Goal: Task Accomplishment & Management: Manage account settings

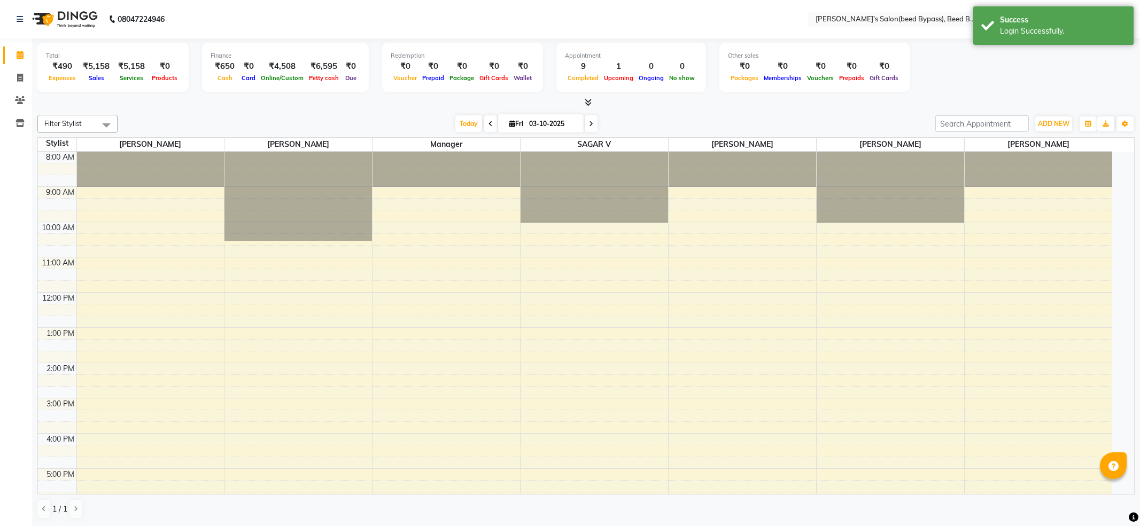
select select "en"
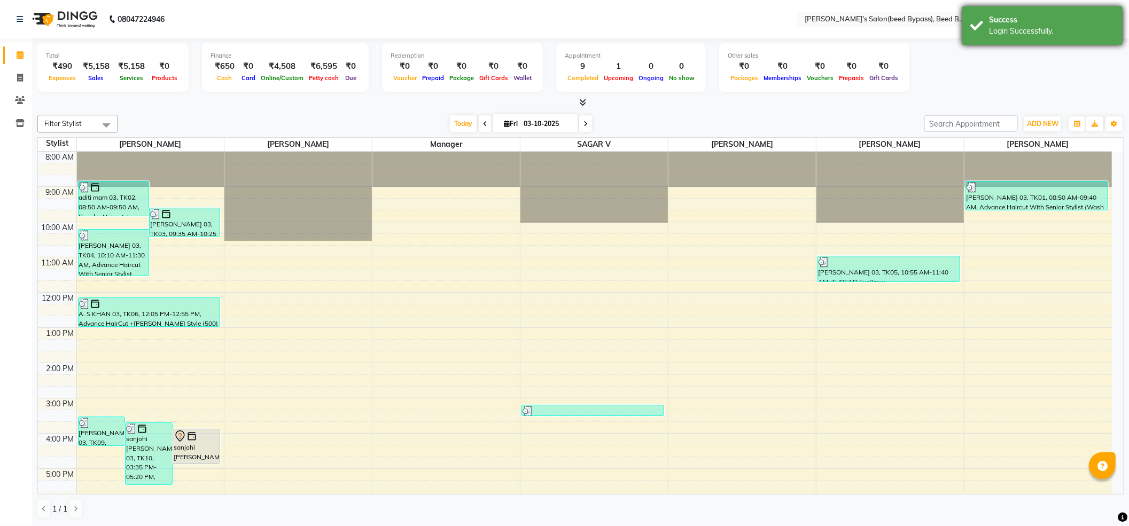
click at [1017, 24] on div "Success" at bounding box center [1052, 19] width 126 height 11
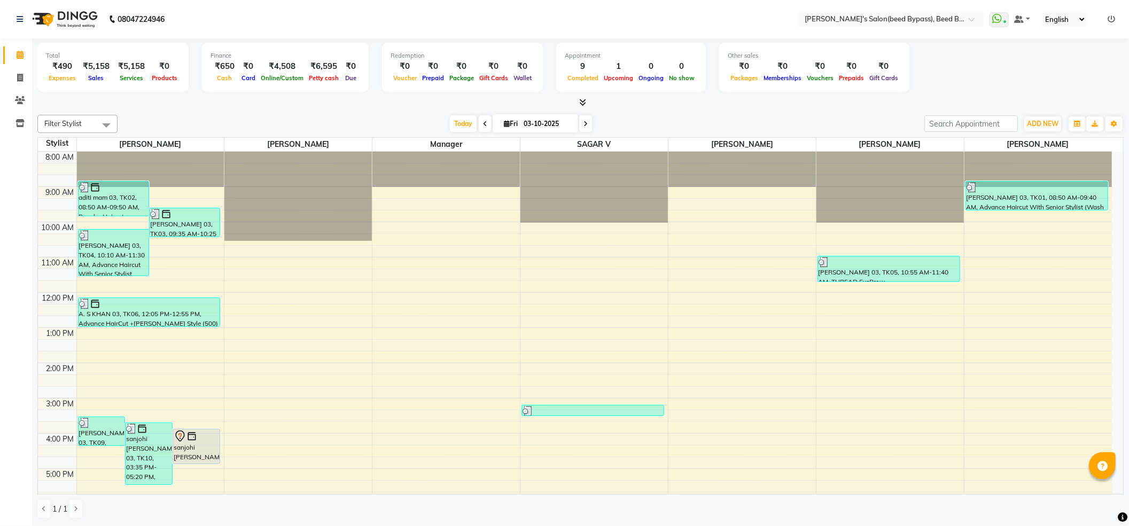
click at [1109, 18] on icon at bounding box center [1111, 18] width 7 height 7
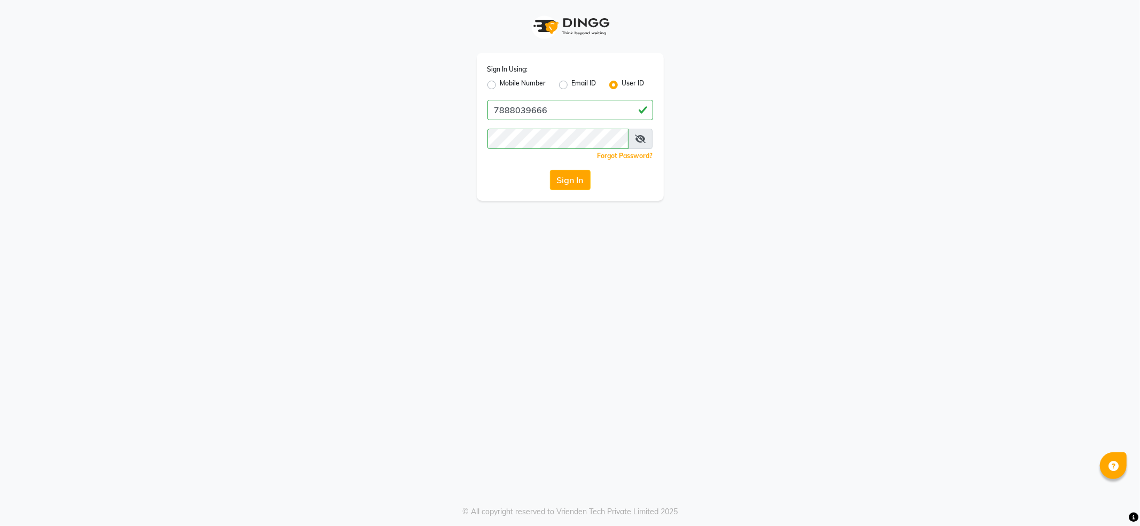
click at [533, 83] on label "Mobile Number" at bounding box center [523, 85] width 46 height 13
click at [507, 83] on input "Mobile Number" at bounding box center [503, 82] width 7 height 7
radio input "true"
radio input "false"
click at [573, 111] on input "Username" at bounding box center [588, 110] width 130 height 20
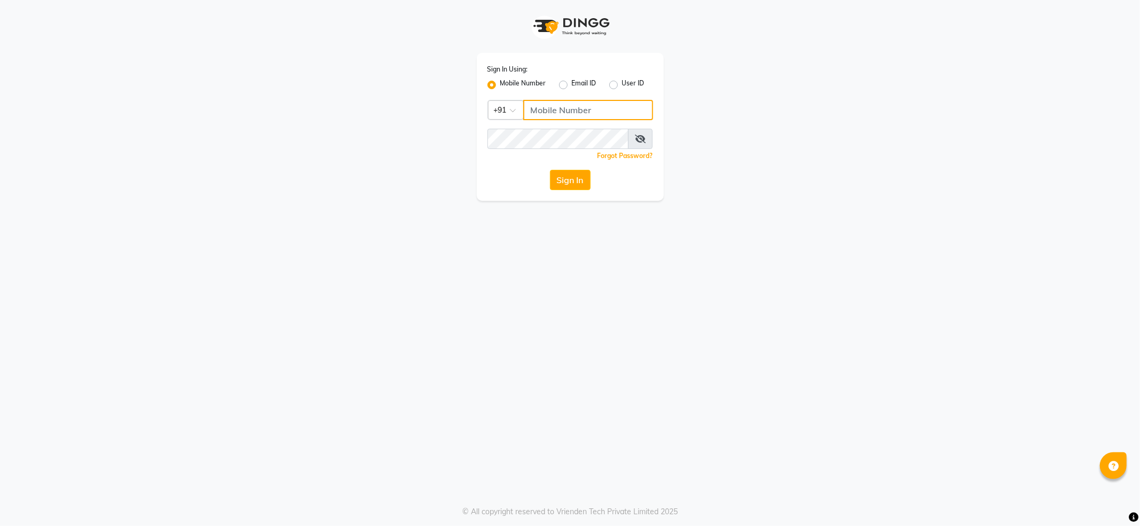
type input "7888029666"
click at [567, 180] on button "Sign In" at bounding box center [570, 180] width 41 height 20
